Goal: Obtain resource: Download file/media

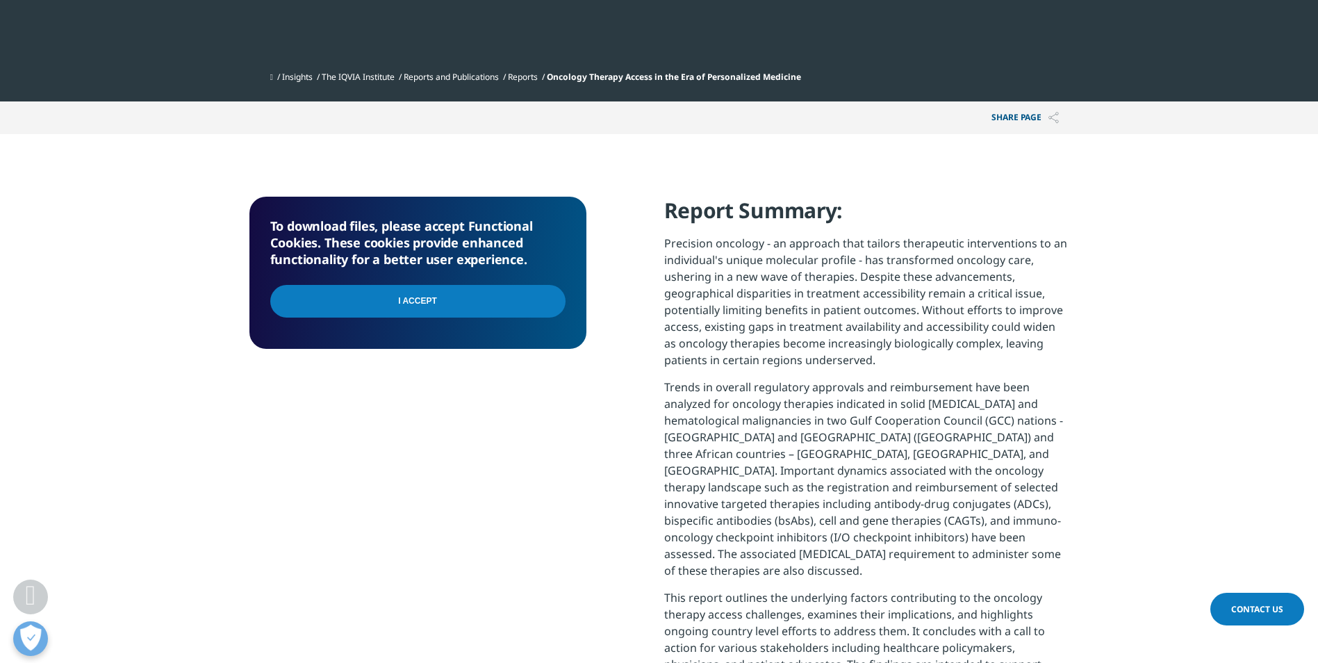
scroll to position [1364, 820]
click at [377, 299] on input "I Accept" at bounding box center [417, 301] width 295 height 33
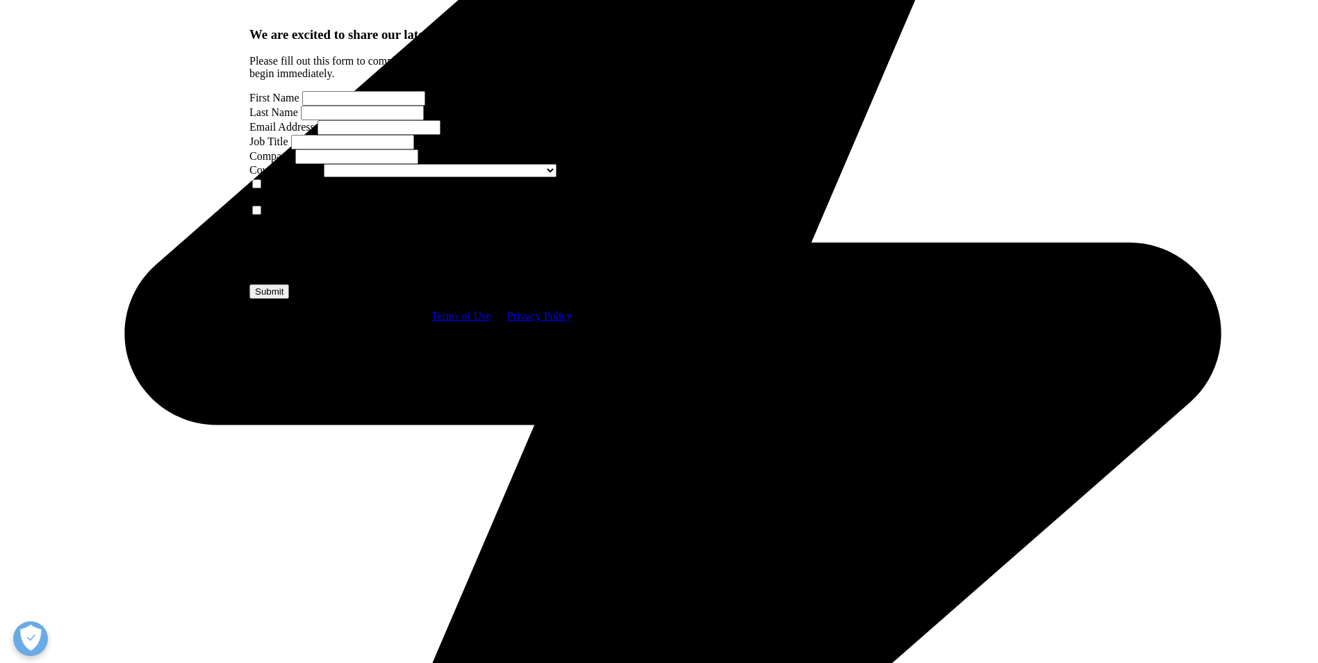
scroll to position [973, 0]
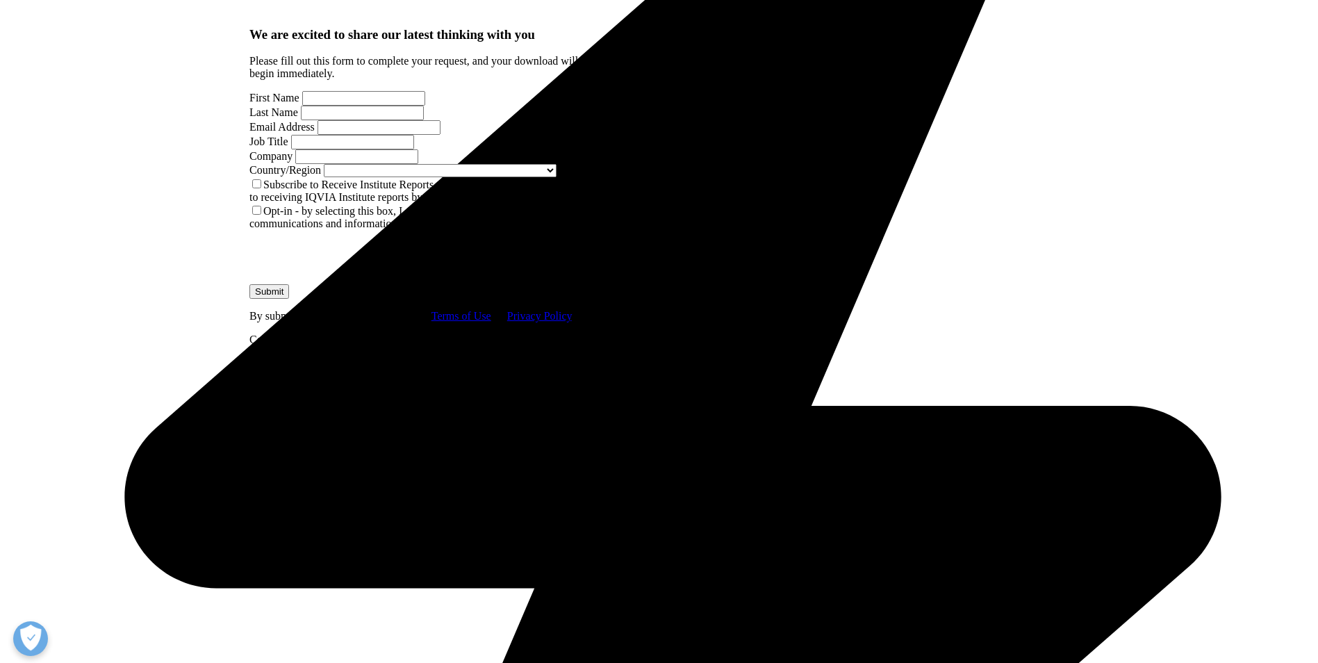
click at [360, 106] on input "First Name" at bounding box center [363, 98] width 123 height 15
type input "Azza"
click at [424, 120] on input "Last Name" at bounding box center [362, 113] width 123 height 15
type input "[PERSON_NAME]"
click at [318, 135] on input "Email Address" at bounding box center [379, 127] width 123 height 15
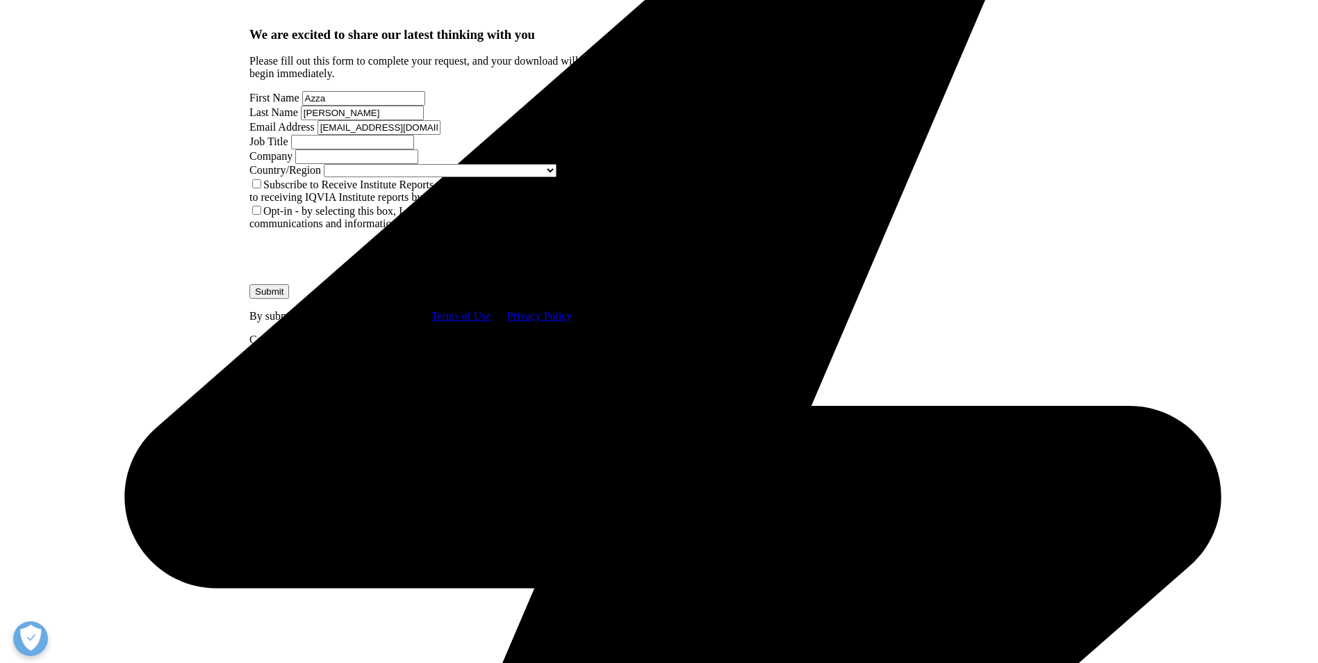
scroll to position [0, 8]
type input "[EMAIL_ADDRESS][DOMAIN_NAME]"
click at [414, 149] on input "Job Title" at bounding box center [352, 142] width 123 height 15
type input "Brand Manager"
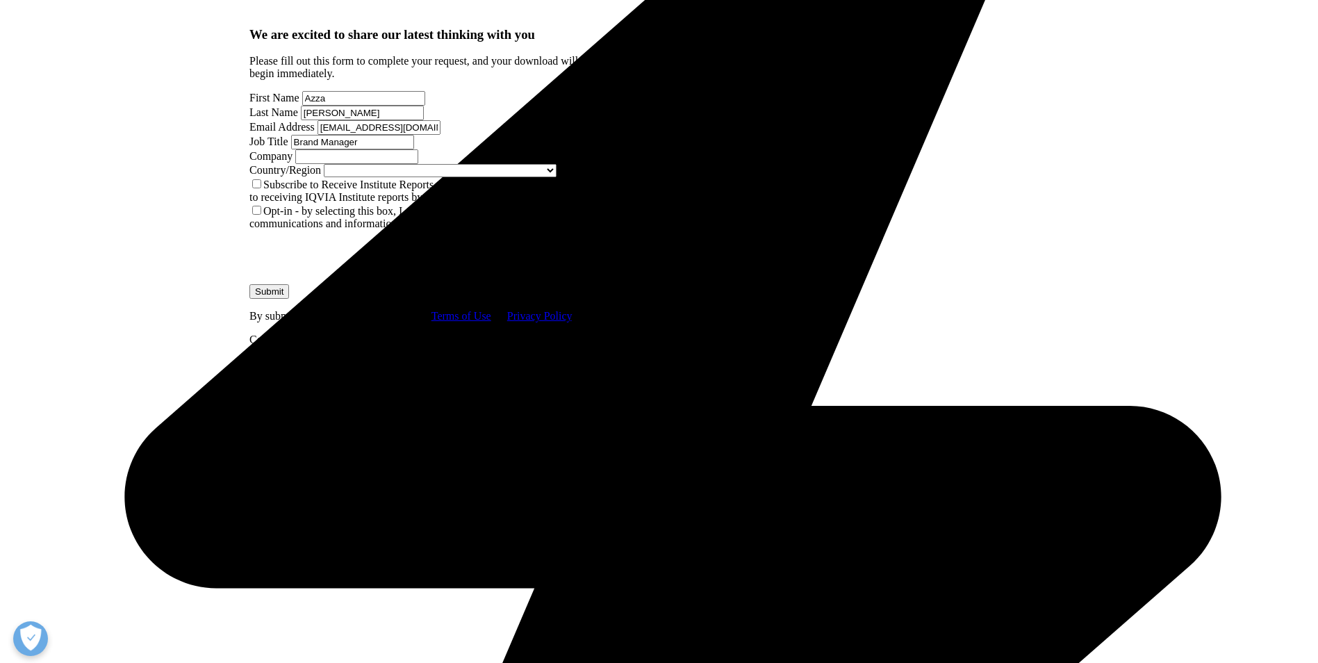
click at [330, 164] on input "Company" at bounding box center [356, 156] width 123 height 15
type input "Hikma"
click at [557, 176] on span at bounding box center [557, 170] width 0 height 12
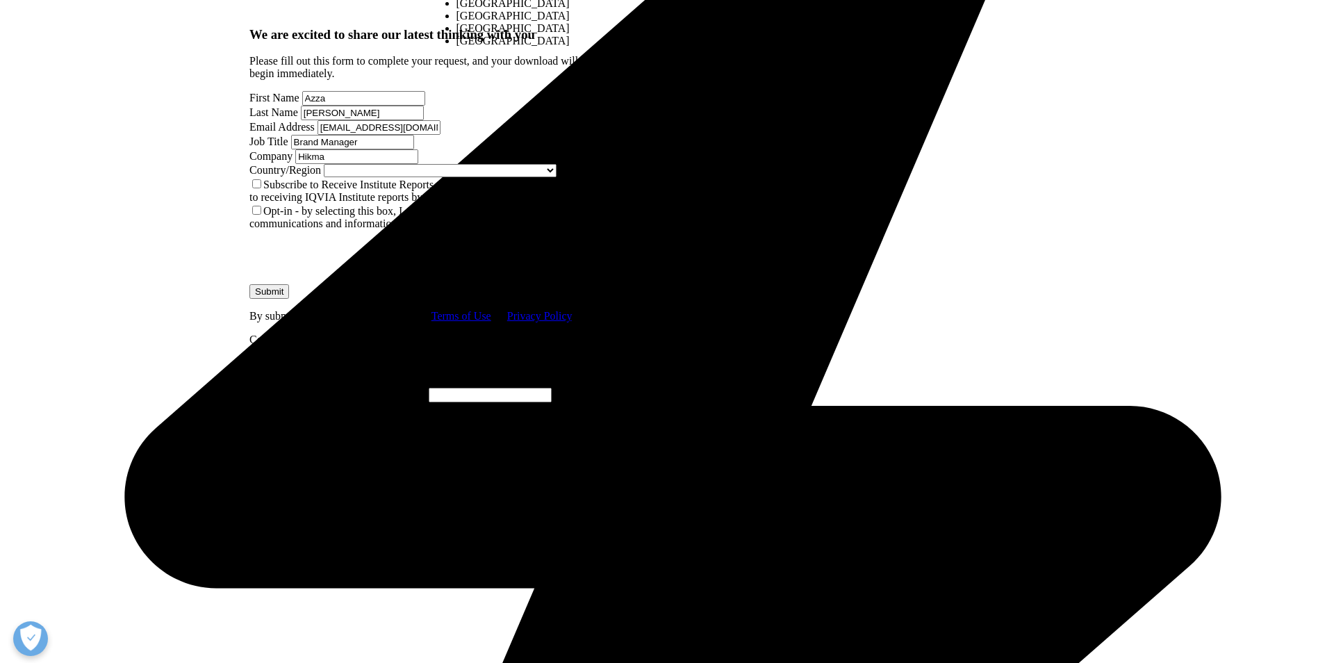
click at [566, 359] on div "We are excited to share our latest thinking with you Please fill out this form …" at bounding box center [417, 193] width 337 height 332
select select "Jordan"
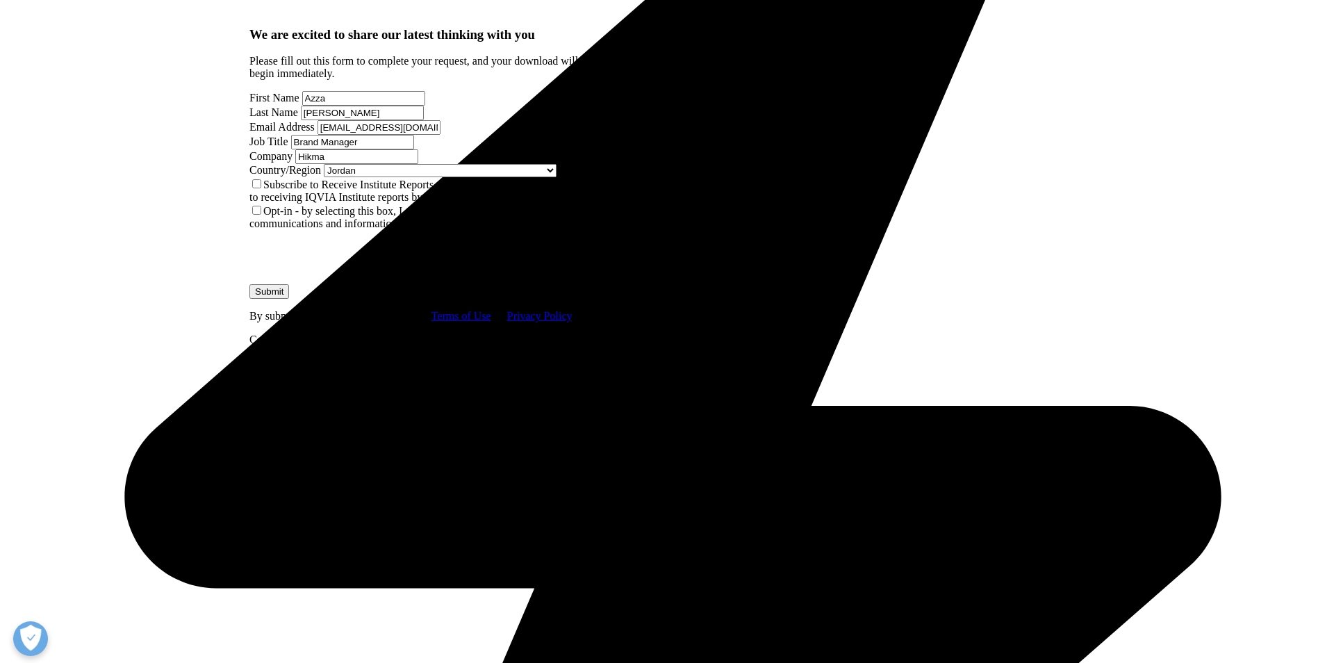
click at [279, 203] on label "Subscribe to Receive Institute Reports - by selecting this box, I consent to re…" at bounding box center [415, 191] width 332 height 24
click at [261, 188] on input "Subscribe to Receive Institute Reports - by selecting this box, I consent to re…" at bounding box center [256, 183] width 9 height 9
click at [272, 229] on label "Opt-in - by selecting this box, I consent to receiving marketing communications…" at bounding box center [398, 217] width 298 height 24
click at [261, 215] on input "Opt-in - by selecting this box, I consent to receiving marketing communications…" at bounding box center [256, 210] width 9 height 9
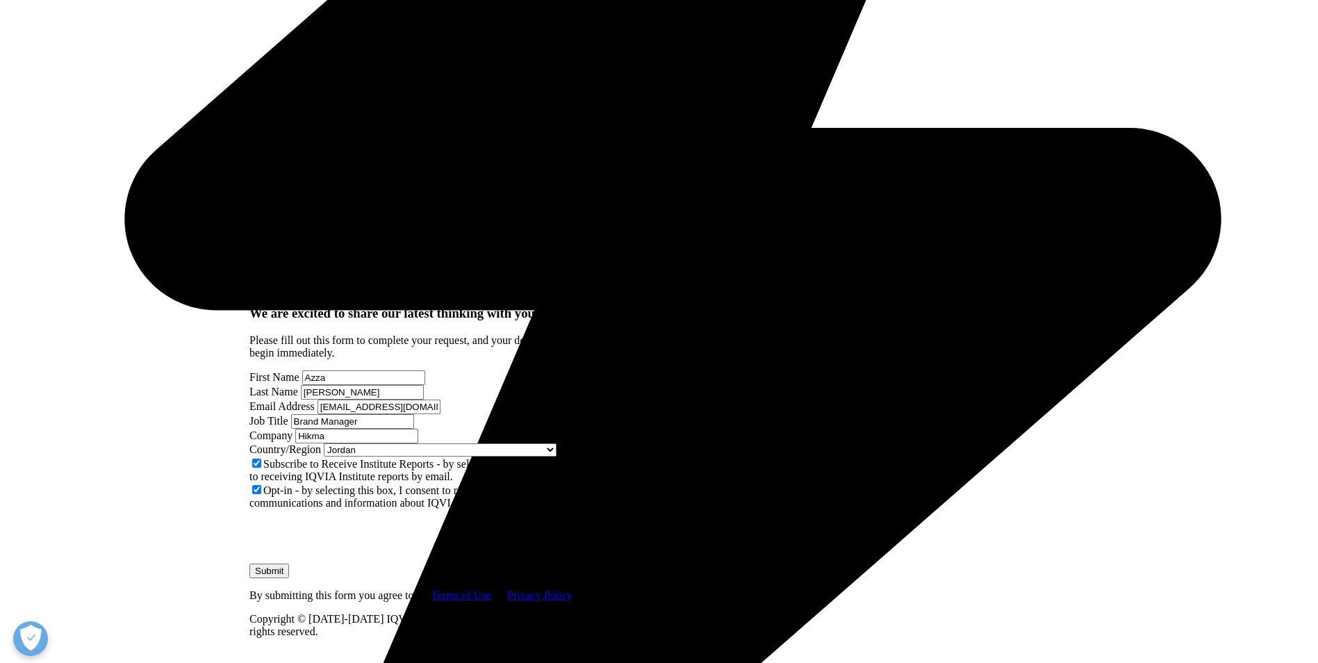
click at [289, 564] on input "Submit" at bounding box center [269, 571] width 40 height 15
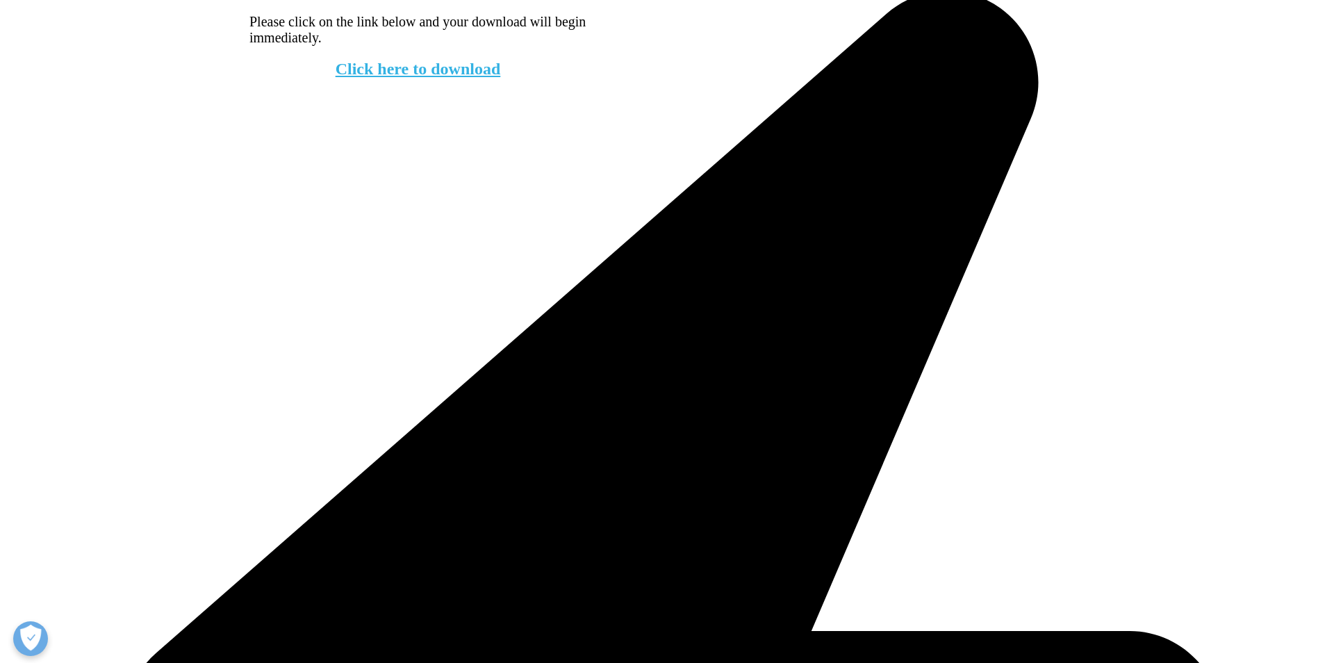
scroll to position [736, 0]
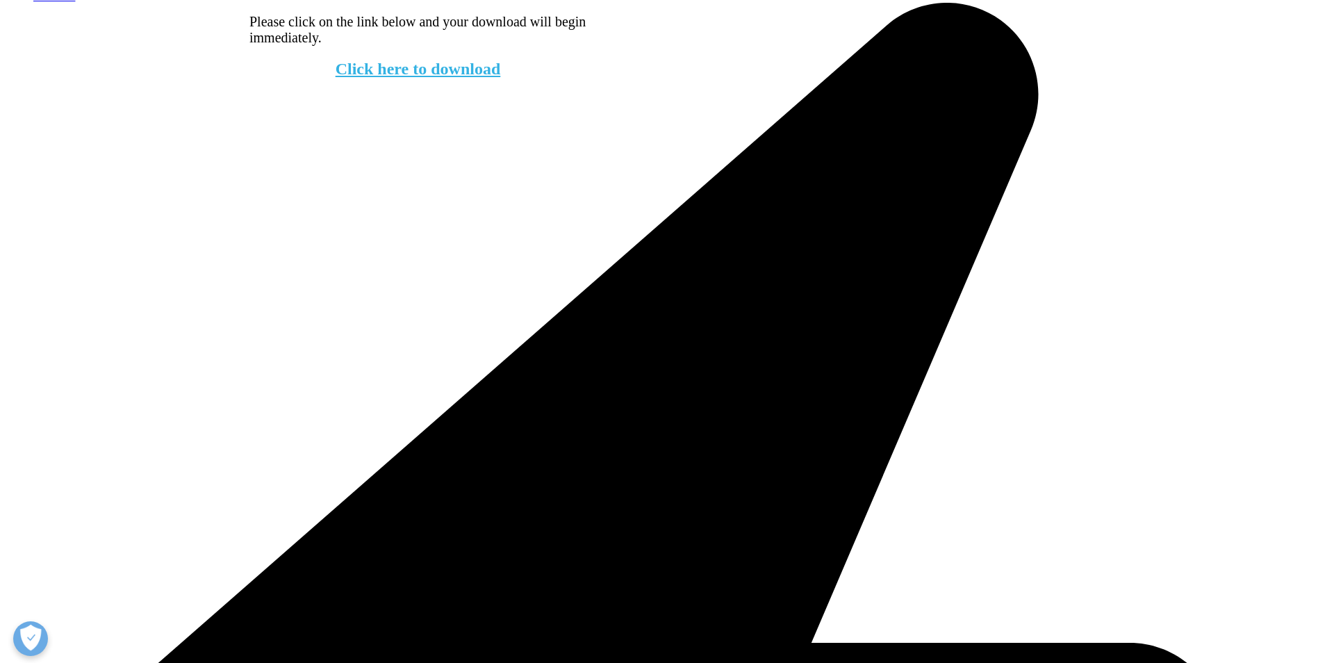
click at [399, 78] on link "Click here to download" at bounding box center [418, 69] width 165 height 18
